Goal: Task Accomplishment & Management: Manage account settings

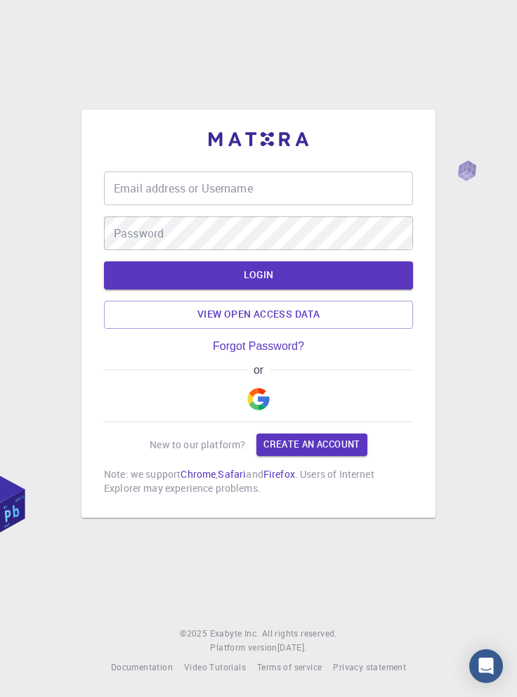
click at [264, 411] on img "button" at bounding box center [258, 399] width 22 height 22
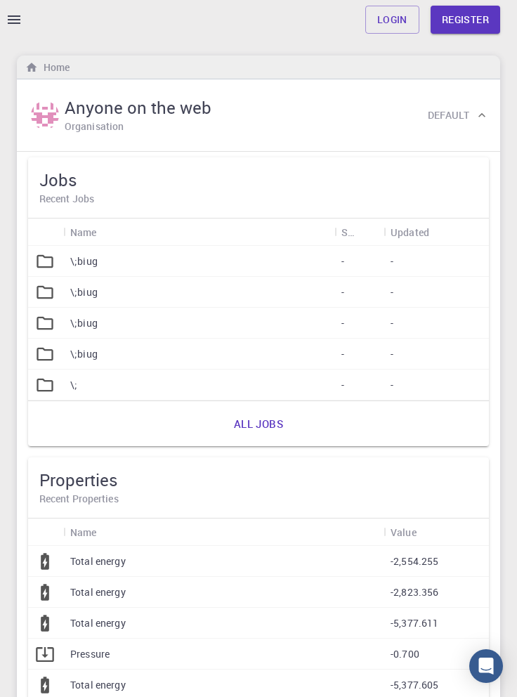
click at [396, 21] on link "Login" at bounding box center [393, 20] width 54 height 28
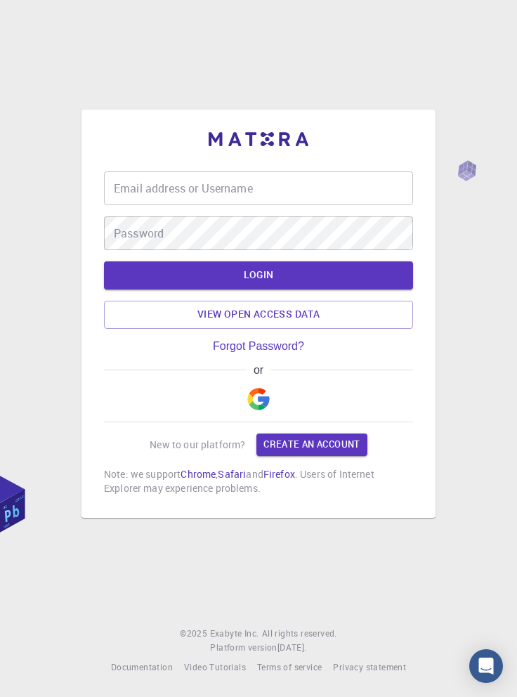
click at [263, 411] on img "button" at bounding box center [258, 399] width 22 height 22
click at [260, 411] on img "button" at bounding box center [258, 399] width 22 height 22
